Goal: Information Seeking & Learning: Learn about a topic

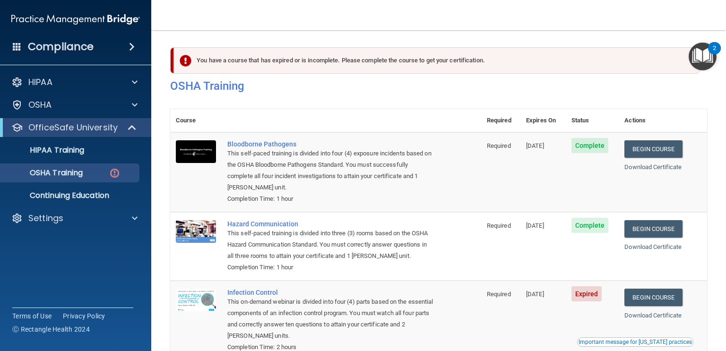
scroll to position [126, 0]
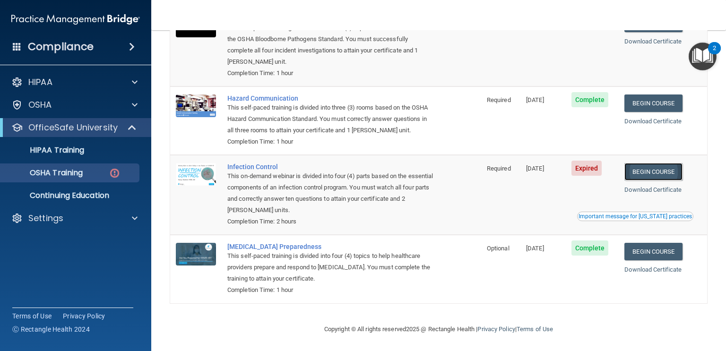
click at [669, 170] on link "Begin Course" at bounding box center [654, 171] width 58 height 17
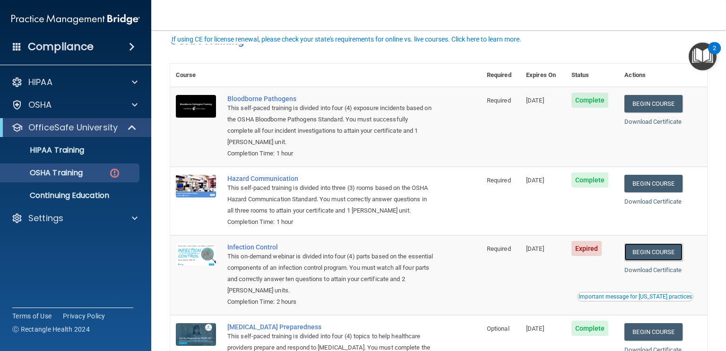
scroll to position [66, 0]
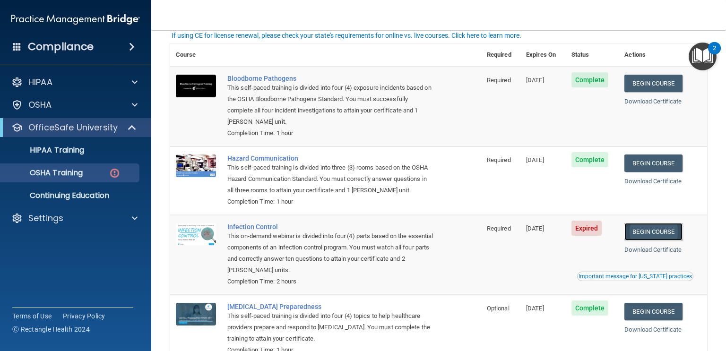
click at [666, 229] on link "Begin Course" at bounding box center [654, 231] width 58 height 17
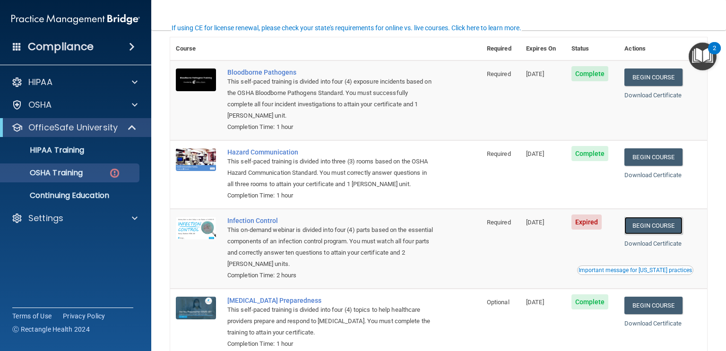
scroll to position [74, 0]
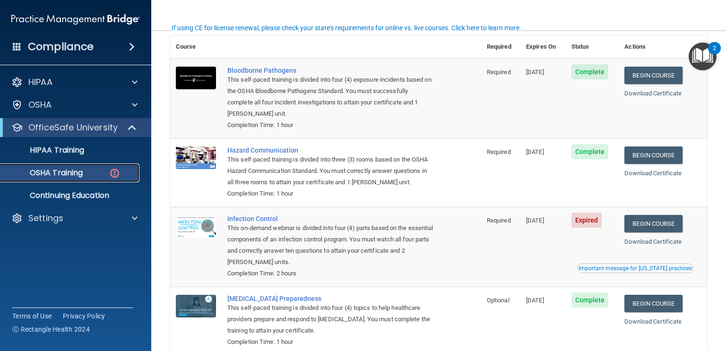
click at [104, 170] on div "OSHA Training" at bounding box center [70, 172] width 129 height 9
click at [114, 174] on img at bounding box center [115, 173] width 12 height 12
click at [85, 150] on div "HIPAA Training" at bounding box center [70, 150] width 129 height 9
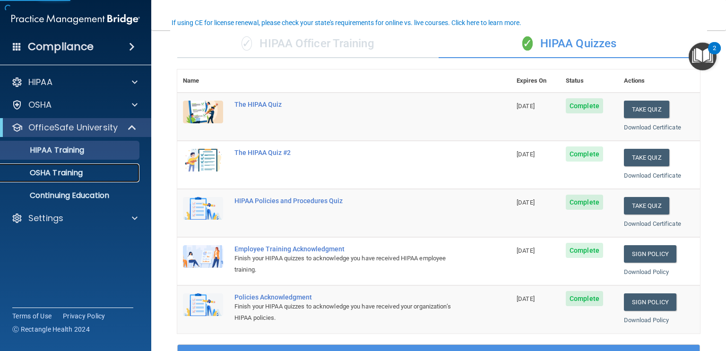
click at [78, 175] on p "OSHA Training" at bounding box center [44, 172] width 77 height 9
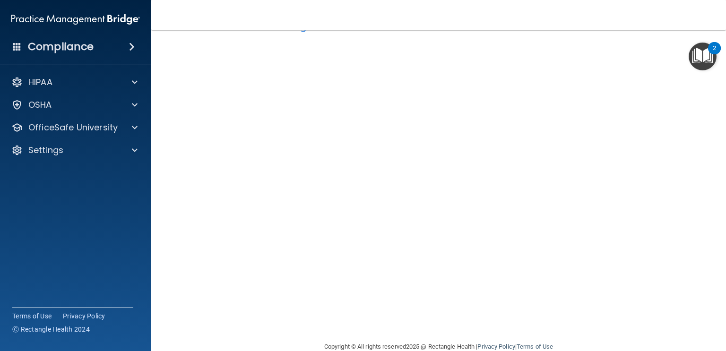
scroll to position [53, 0]
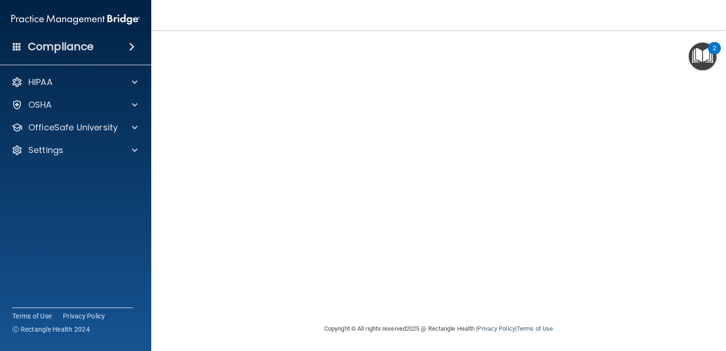
click at [710, 191] on main "Infection Control Training This course doesn’t expire until 05/29/2025. Are you…" at bounding box center [438, 190] width 575 height 321
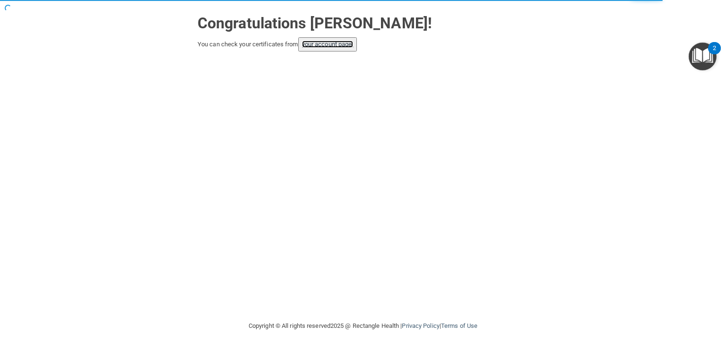
click at [344, 46] on link "your account page!" at bounding box center [328, 44] width 52 height 7
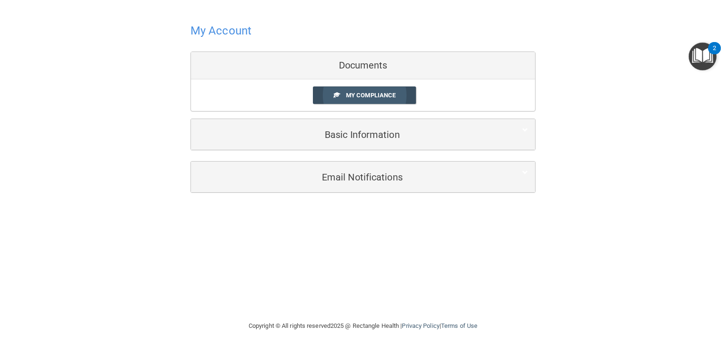
click at [397, 98] on link "My Compliance" at bounding box center [365, 95] width 104 height 17
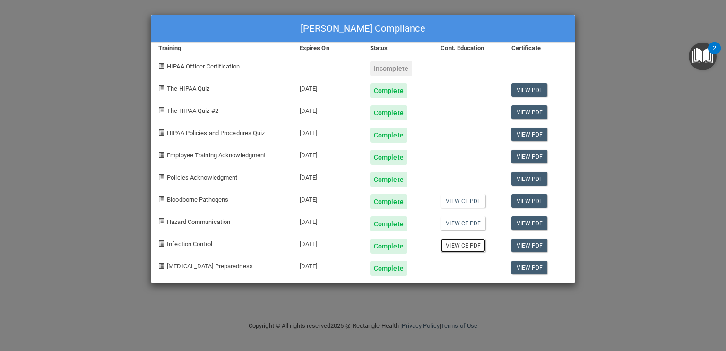
click at [472, 245] on link "View CE PDF" at bounding box center [463, 246] width 45 height 14
click at [463, 228] on link "View CE PDF" at bounding box center [463, 224] width 45 height 14
click at [476, 203] on link "View CE PDF" at bounding box center [463, 201] width 45 height 14
